Goal: Use online tool/utility: Utilize a website feature to perform a specific function

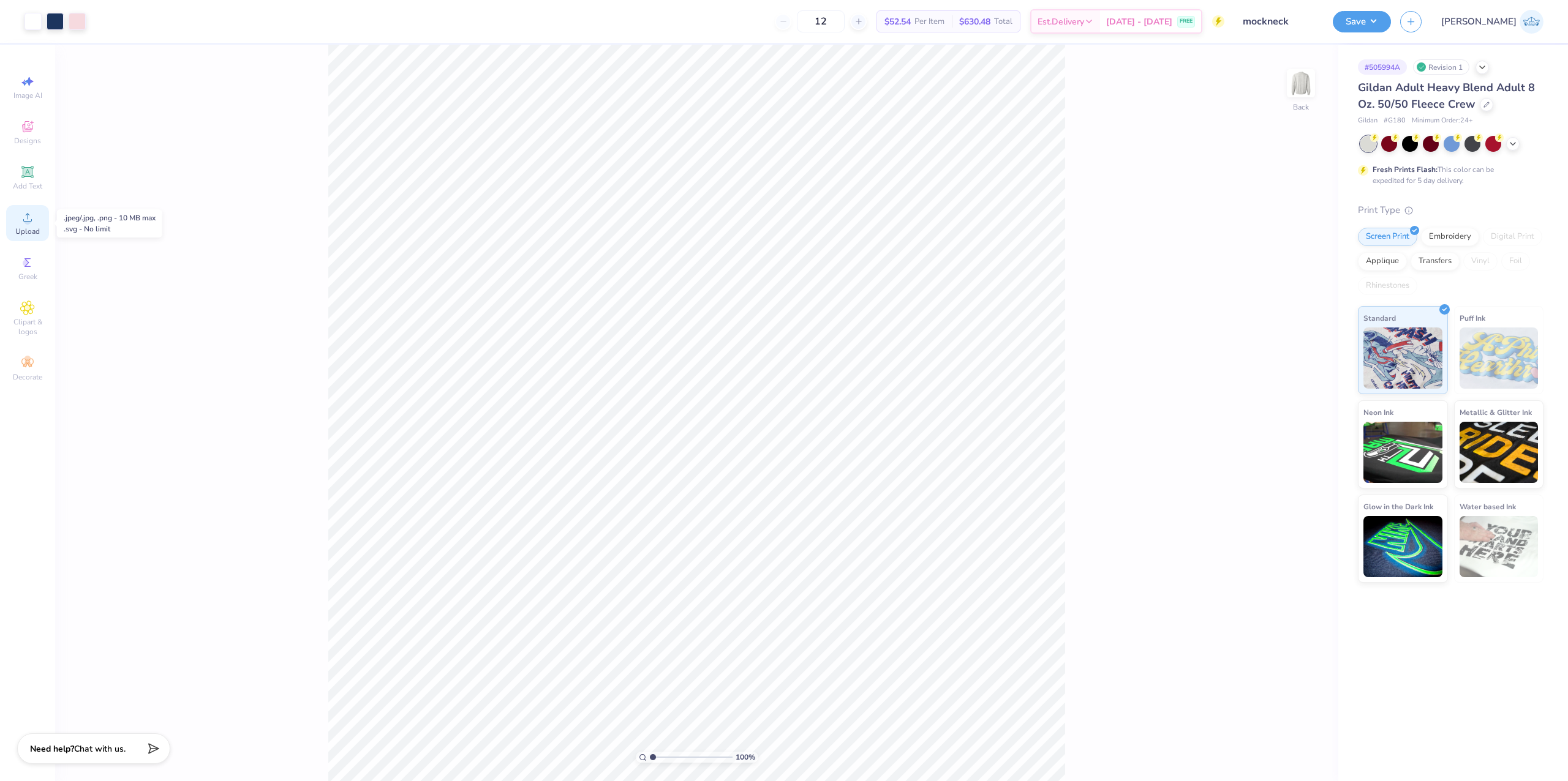
click at [28, 229] on span "Upload" at bounding box center [27, 231] width 24 height 10
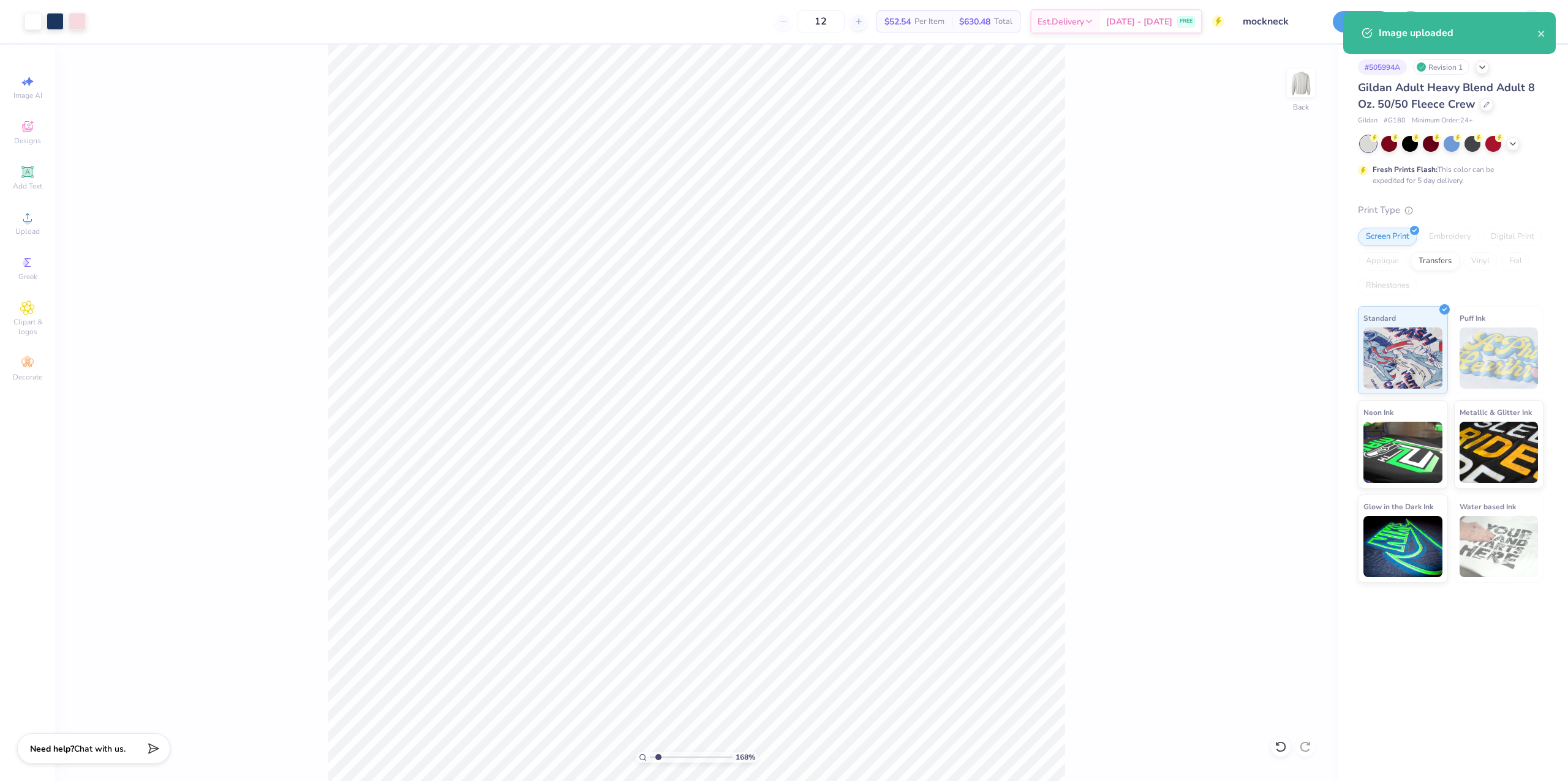
type input "1.68"
click at [657, 757] on input "range" at bounding box center [690, 757] width 83 height 11
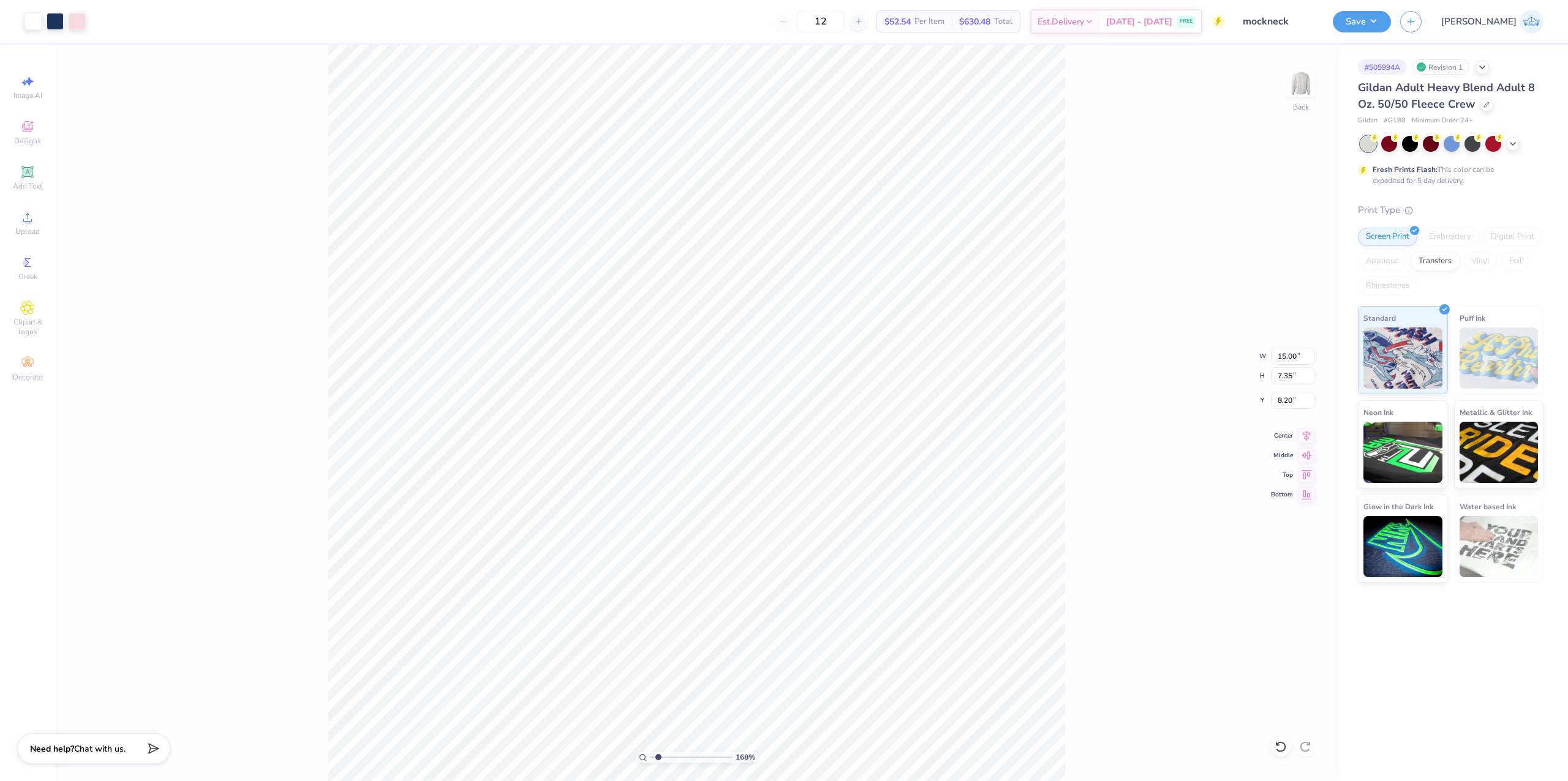
type input "15.00"
type input "7.35"
type input "8.20"
click at [1267, 355] on div "168 % Back W 15.00 15.00 " H 7.35 7.35 " Y 8.20 8.20 " Center Middle Top Bottom" at bounding box center [697, 412] width 1283 height 736
click at [1280, 348] on input "15.00" at bounding box center [1293, 355] width 44 height 17
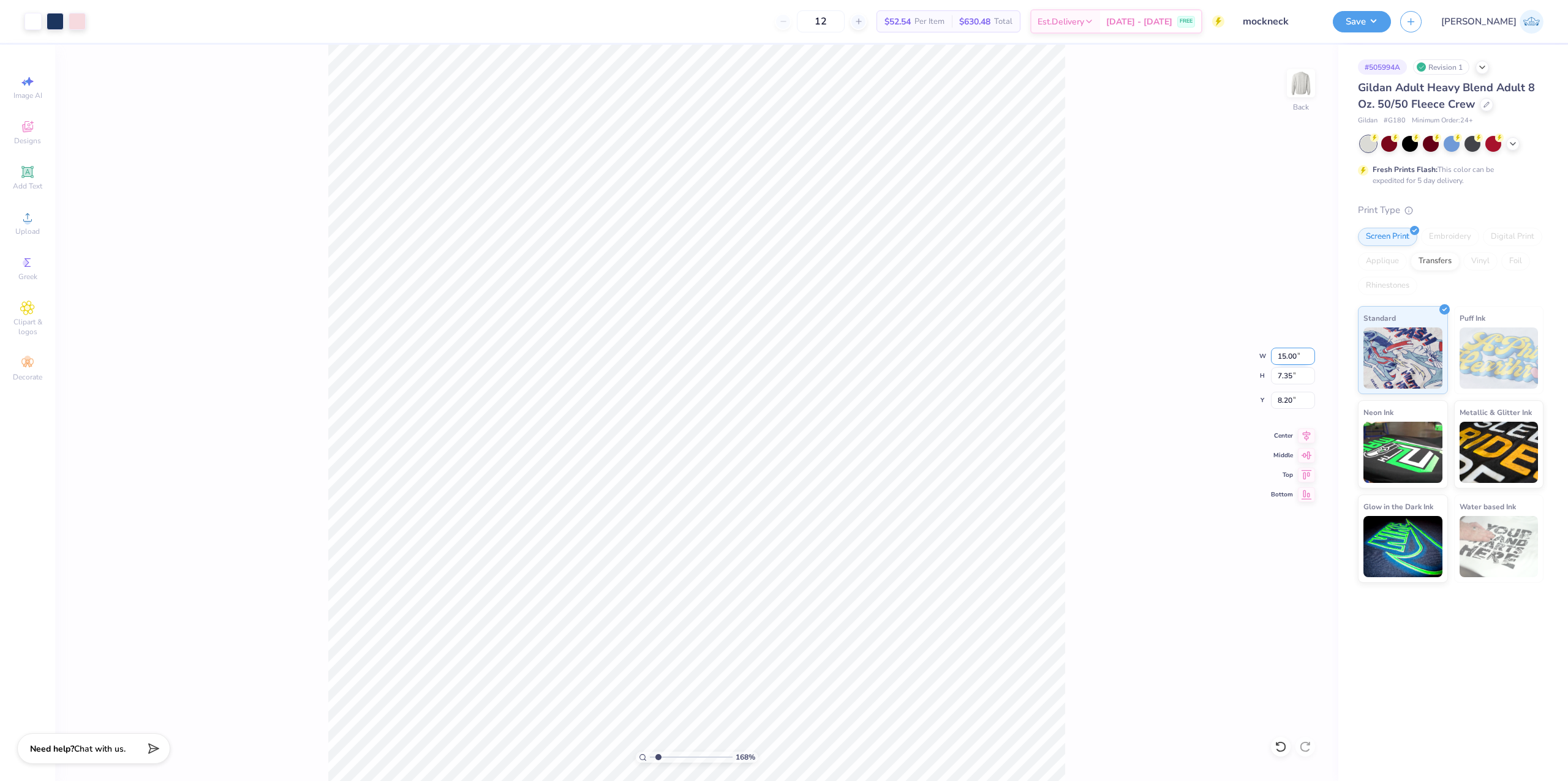
click at [1280, 348] on input "15.00" at bounding box center [1293, 355] width 44 height 17
type input "11.00"
type input "5.39"
type input "9.18"
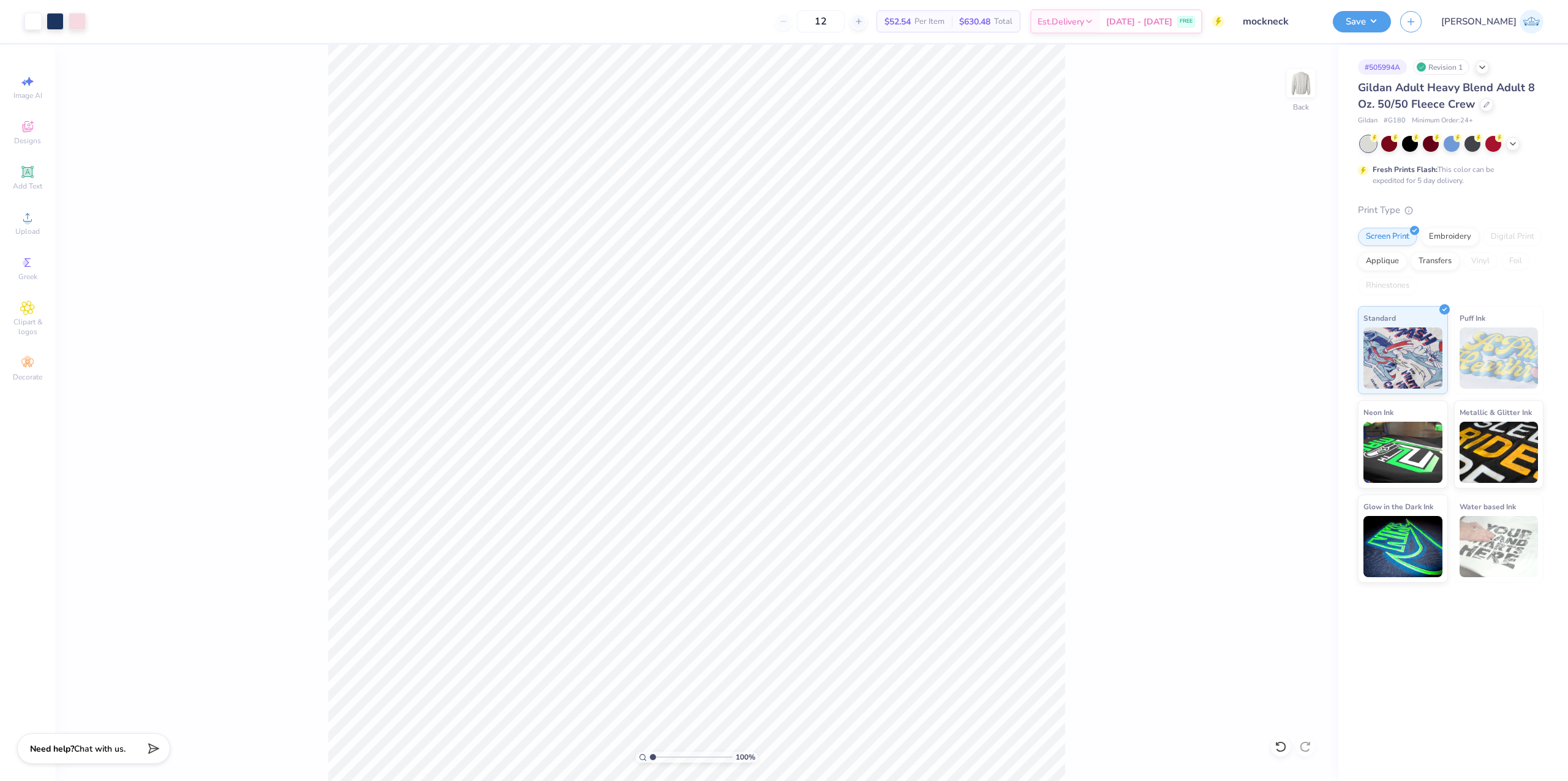
drag, startPoint x: 669, startPoint y: 757, endPoint x: 627, endPoint y: 763, distance: 42.4
click at [649, 763] on input "range" at bounding box center [690, 757] width 83 height 11
click at [671, 763] on input "range" at bounding box center [690, 757] width 83 height 11
drag, startPoint x: 680, startPoint y: 759, endPoint x: 584, endPoint y: 755, distance: 96.1
type input "1"
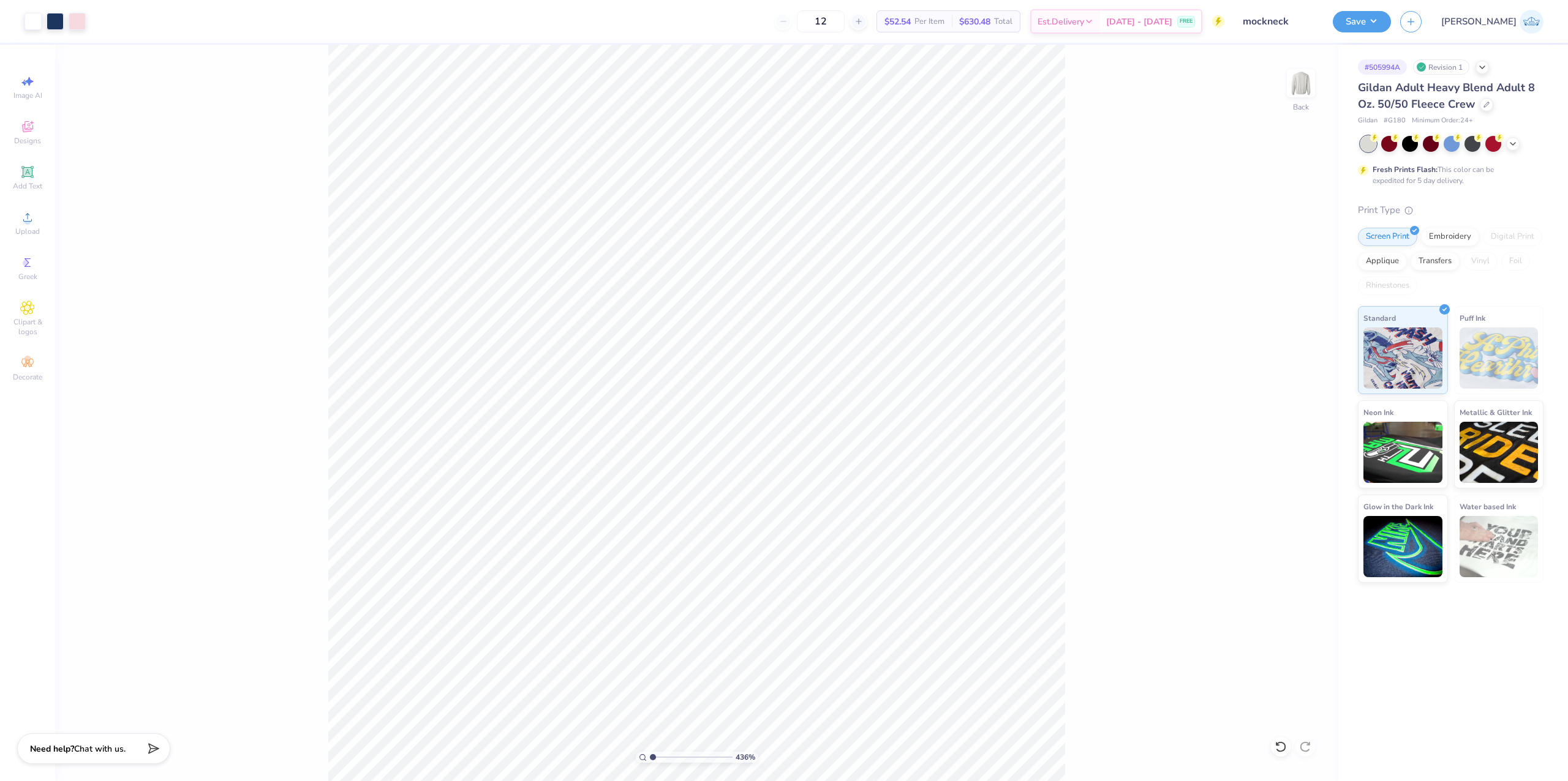
click at [649, 755] on input "range" at bounding box center [690, 757] width 83 height 11
type input "5.39"
click at [1278, 395] on input "9.18" at bounding box center [1293, 400] width 44 height 17
type input "3.00"
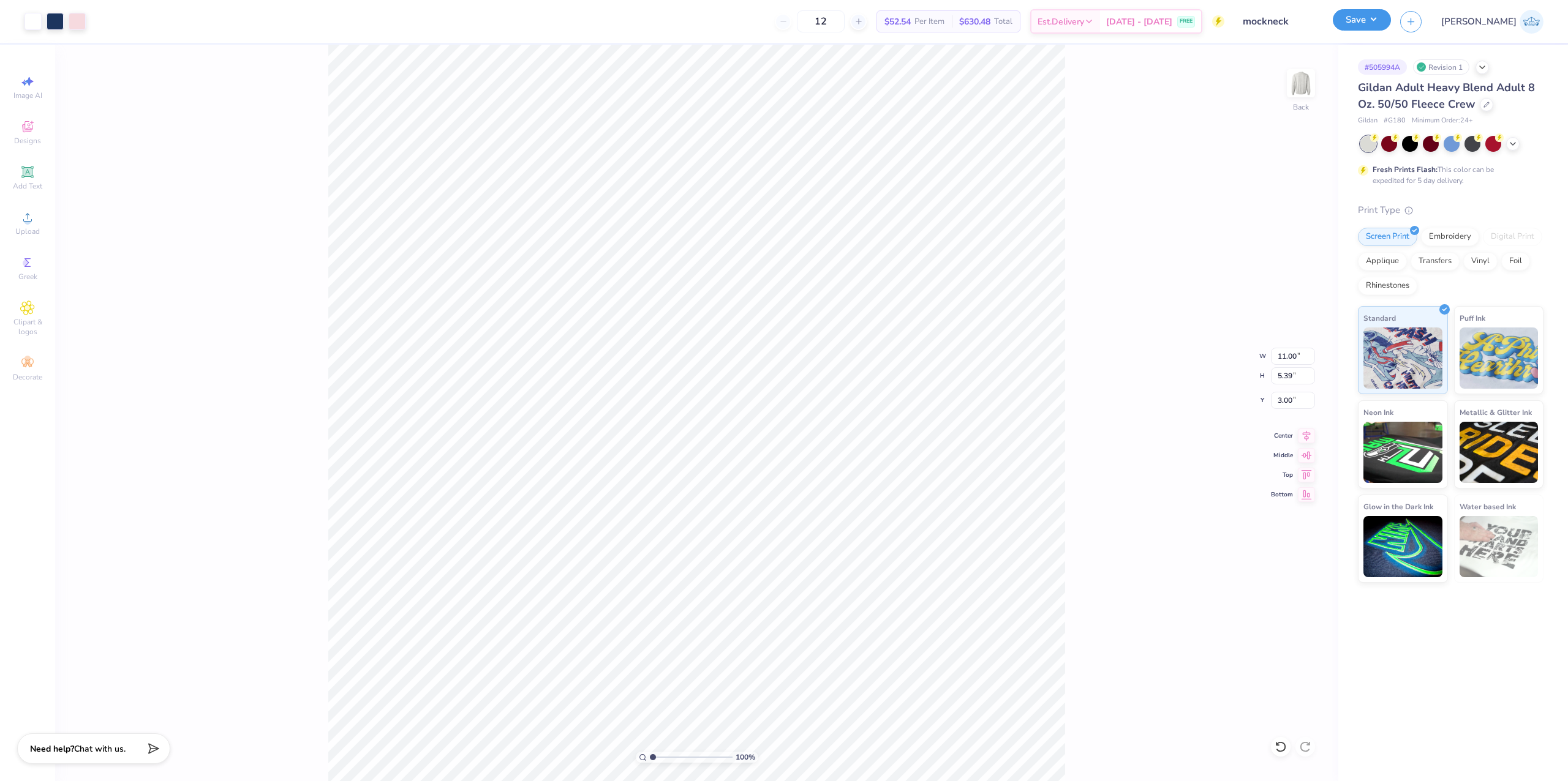
click at [1391, 16] on button "Save" at bounding box center [1361, 20] width 58 height 21
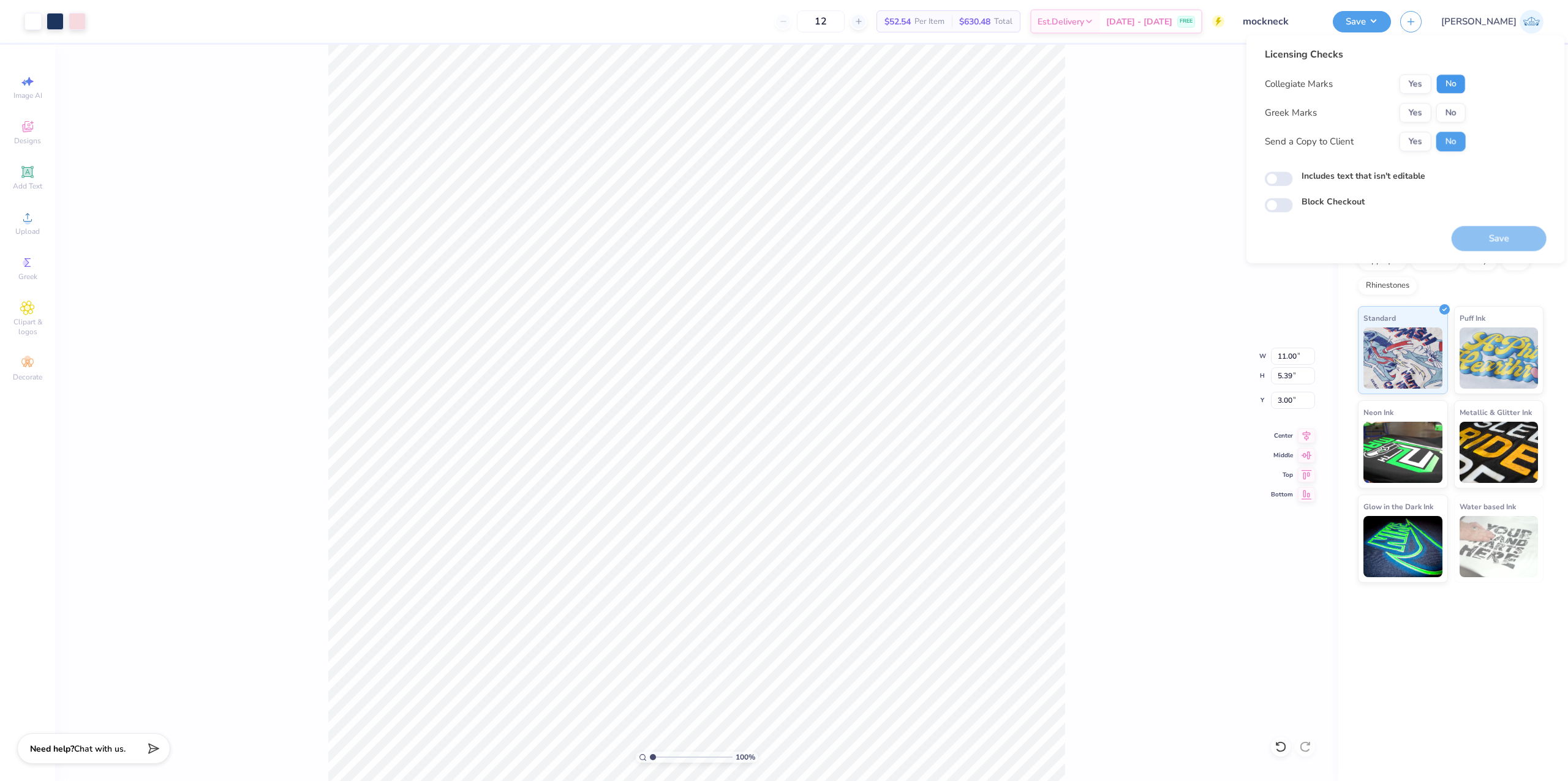
click at [1453, 82] on button "No" at bounding box center [1450, 84] width 29 height 20
click at [1425, 108] on button "Yes" at bounding box center [1416, 112] width 32 height 20
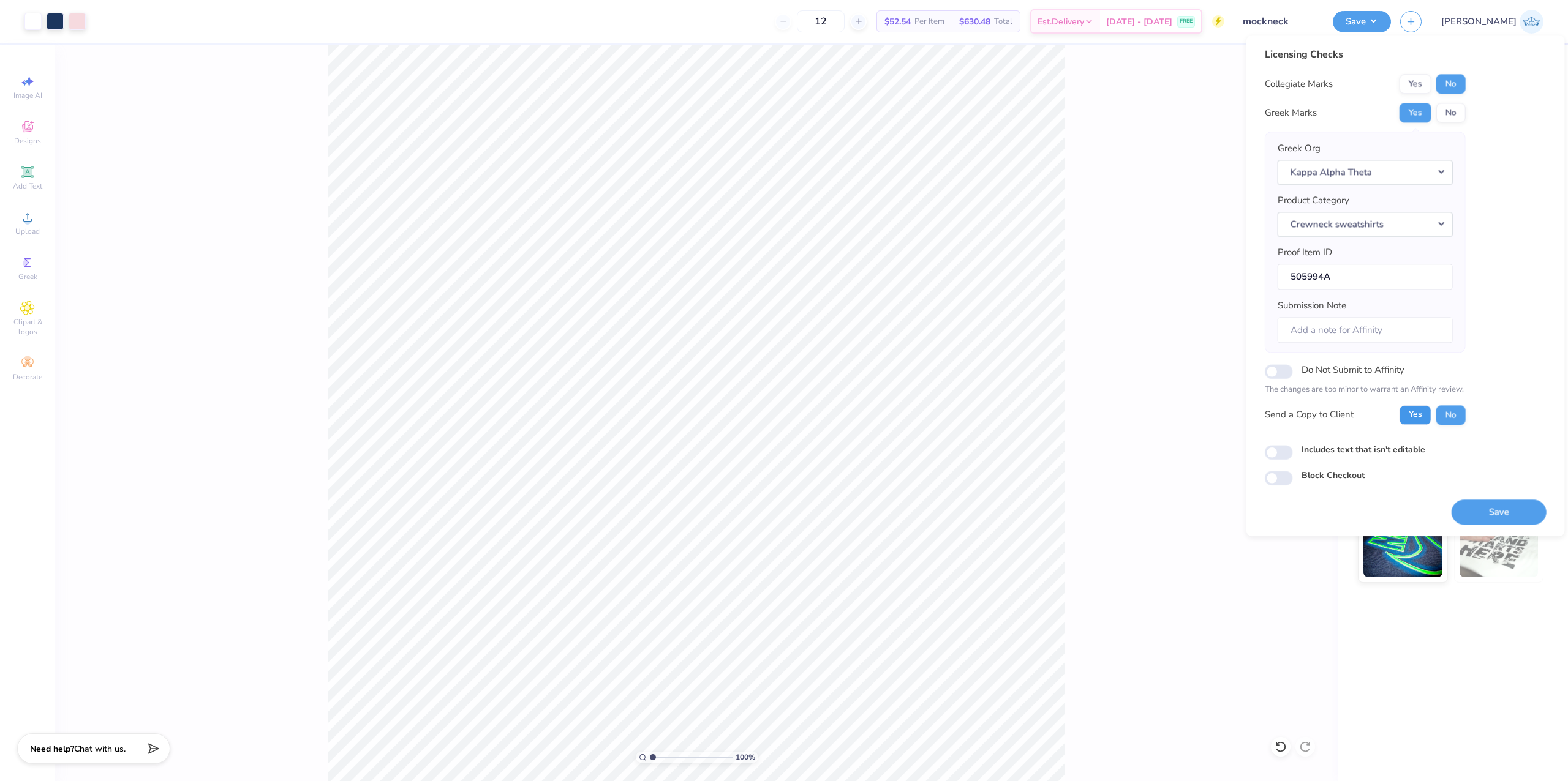
click at [1412, 421] on button "Yes" at bounding box center [1416, 415] width 32 height 20
click at [1283, 443] on div "Licensing Checks Collegiate Marks Yes No Greek Marks Yes No Greek Org Kappa Alp…" at bounding box center [1406, 266] width 282 height 438
click at [1285, 460] on input "Includes text that isn't editable" at bounding box center [1279, 452] width 29 height 14
checkbox input "true"
click at [1477, 503] on button "Save" at bounding box center [1499, 512] width 95 height 25
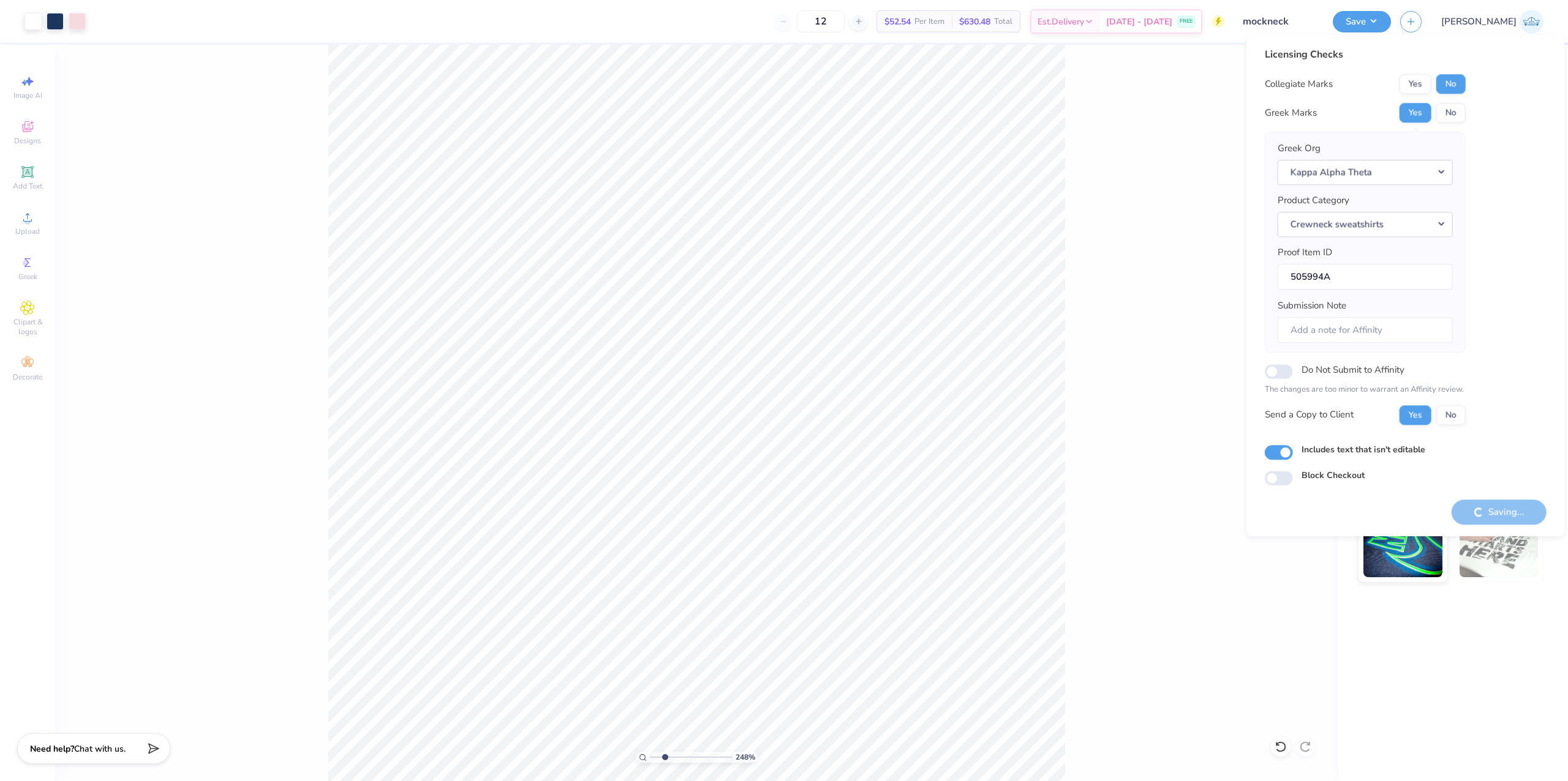
drag, startPoint x: 657, startPoint y: 759, endPoint x: 665, endPoint y: 760, distance: 8.1
click at [665, 760] on input "range" at bounding box center [690, 757] width 83 height 11
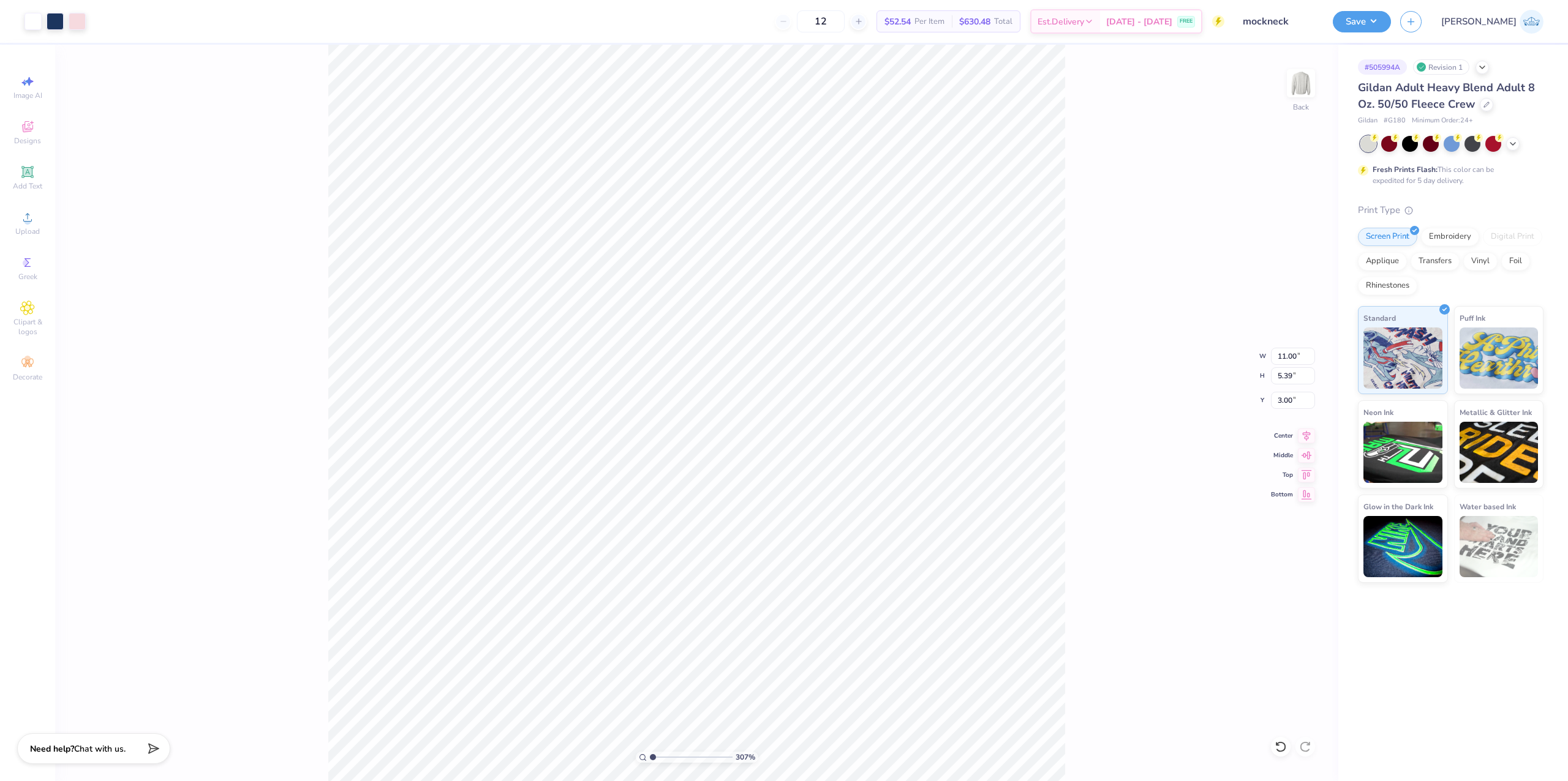
drag, startPoint x: 669, startPoint y: 761, endPoint x: 584, endPoint y: 763, distance: 85.0
type input "1"
click at [649, 763] on input "range" at bounding box center [690, 757] width 83 height 11
click at [1391, 20] on button "Save" at bounding box center [1361, 20] width 58 height 21
click at [1296, 442] on div "Center" at bounding box center [1293, 434] width 44 height 14
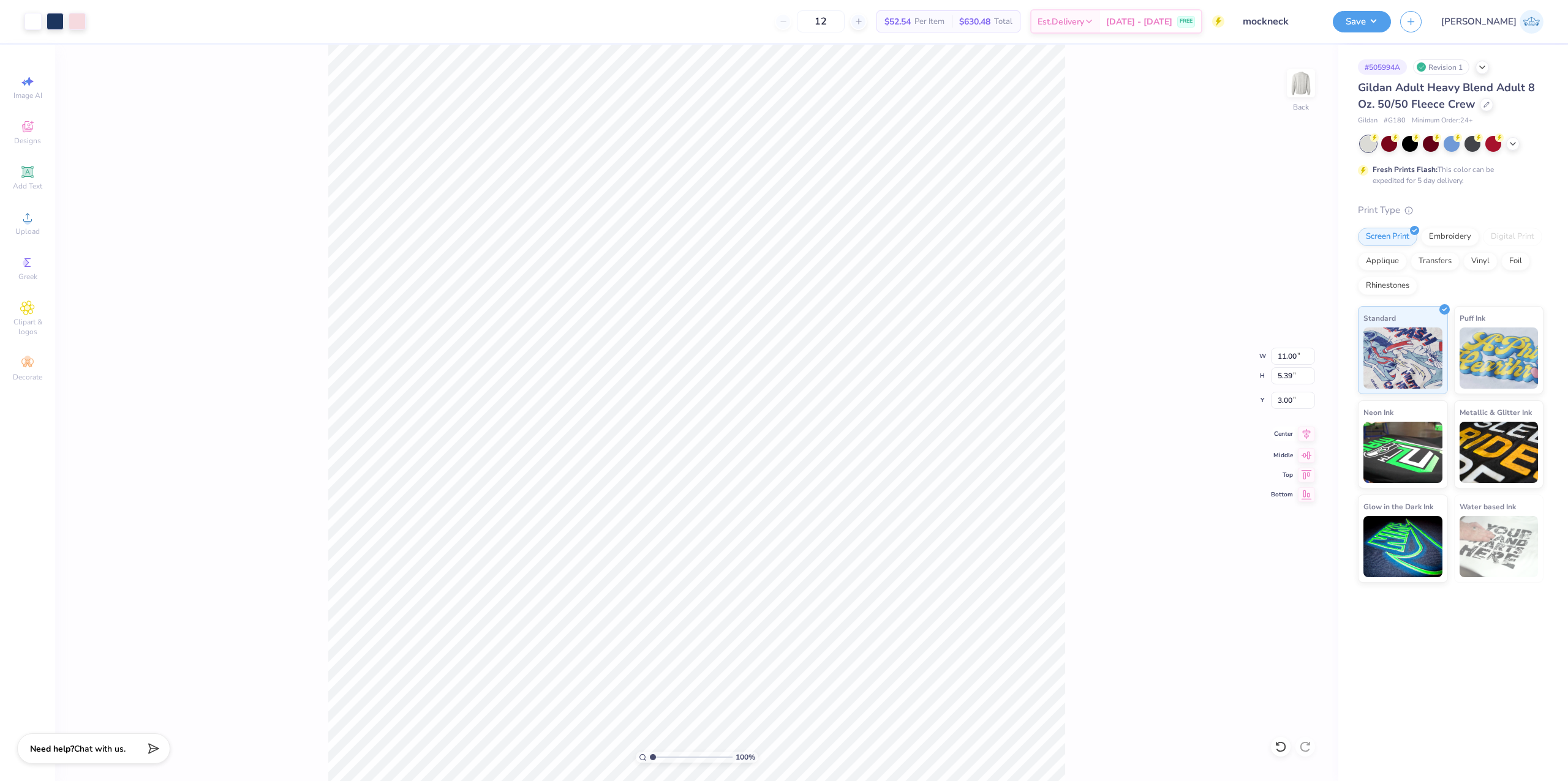
click at [1306, 441] on icon at bounding box center [1306, 434] width 17 height 14
click at [1391, 20] on button "Save" at bounding box center [1361, 20] width 58 height 21
click at [1391, 26] on button "Save" at bounding box center [1361, 20] width 58 height 21
